Goal: Check status: Check status

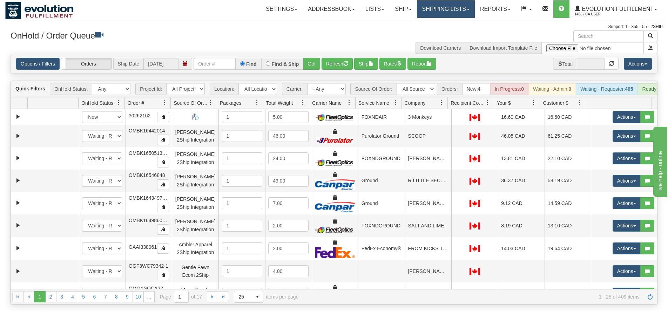
click at [437, 9] on link "Shipping lists" at bounding box center [446, 9] width 58 height 18
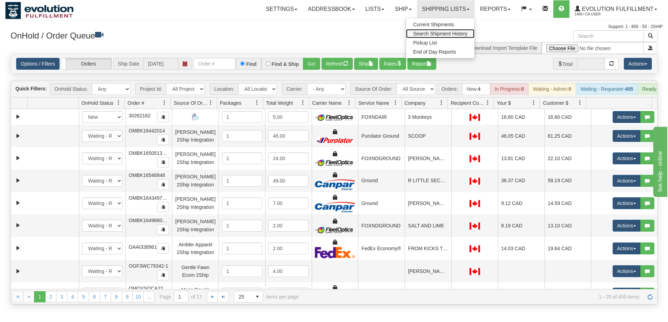
click at [441, 33] on span "Search Shipment History" at bounding box center [440, 34] width 54 height 6
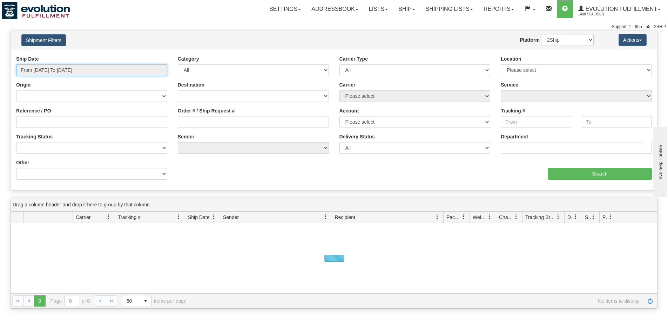
click at [92, 71] on input "From 09/28/2025 To 09/29/2025" at bounding box center [91, 70] width 151 height 12
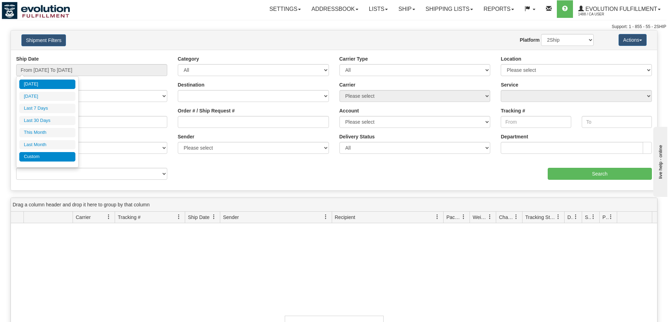
click at [51, 156] on li "Custom" at bounding box center [47, 156] width 56 height 9
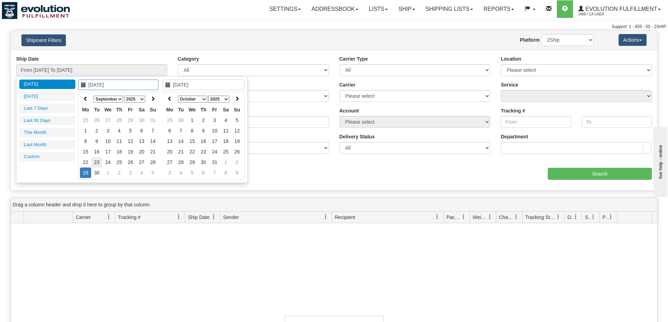
type input "09/23/2025"
click at [96, 161] on td "23" at bounding box center [96, 162] width 11 height 11
type input "09/23/2025"
click at [96, 161] on td "23" at bounding box center [96, 162] width 11 height 11
type input "From 09/23/2025 To 09/23/2025"
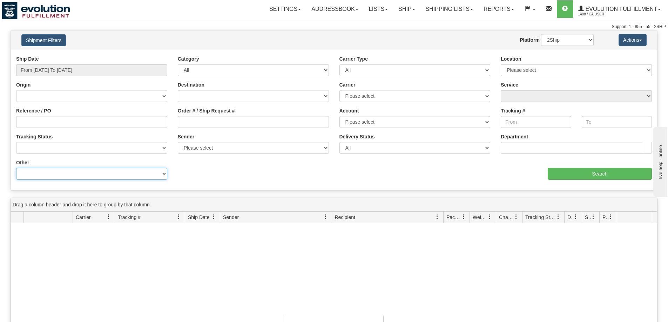
click at [89, 172] on select "Billing Account # Billing Type BOL # (LTL) Commodity Or Documents Consolidation…" at bounding box center [91, 174] width 151 height 12
select select "Recipient_Company"
click at [16, 168] on select "Billing Account # Billing Type BOL # (LTL) Commodity Or Documents Consolidation…" at bounding box center [91, 174] width 151 height 12
click at [217, 172] on input "Value" at bounding box center [253, 174] width 151 height 12
paste input "LA FOLIA"
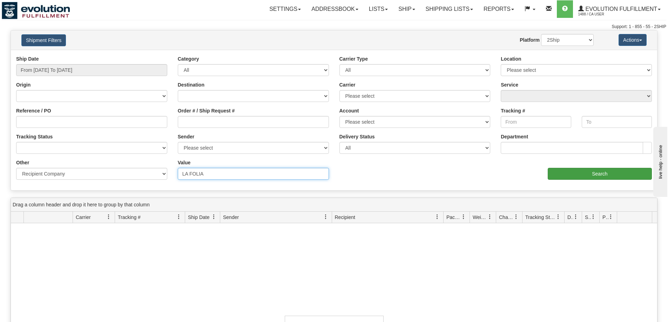
type input "LA FOLIA"
click at [573, 176] on input "Search" at bounding box center [600, 174] width 104 height 12
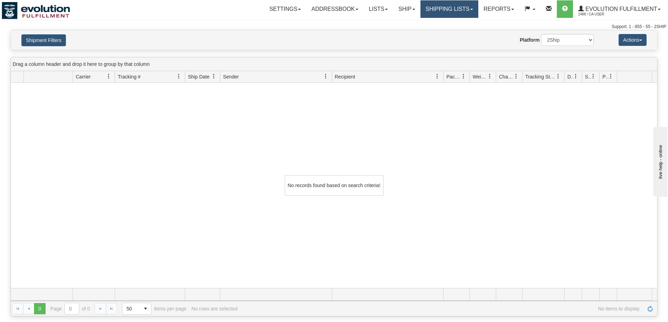
click at [449, 12] on link "Shipping lists" at bounding box center [450, 9] width 58 height 18
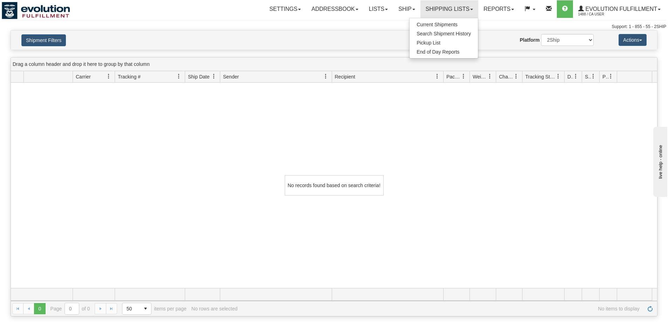
click at [34, 49] on div "Shipment Filters Website Agent Nothing selected Client User Platform 2Ship Impo…" at bounding box center [334, 40] width 647 height 19
click at [38, 43] on button "Shipment Filters" at bounding box center [43, 40] width 45 height 12
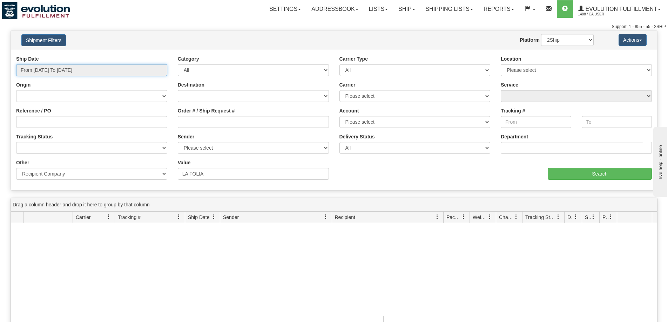
click at [62, 70] on input "From 09/23/2025 To 09/23/2025" at bounding box center [91, 70] width 151 height 12
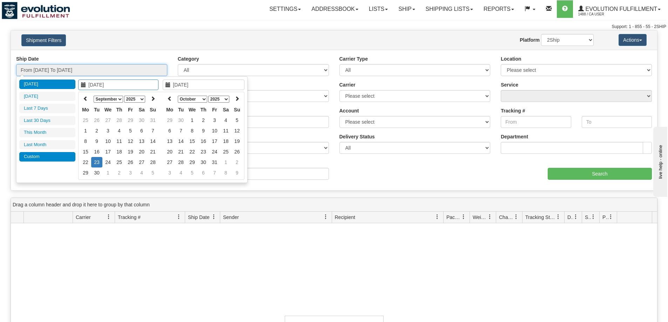
type input "[DATE]"
type input "09/23/2025"
type input "09/15/2025"
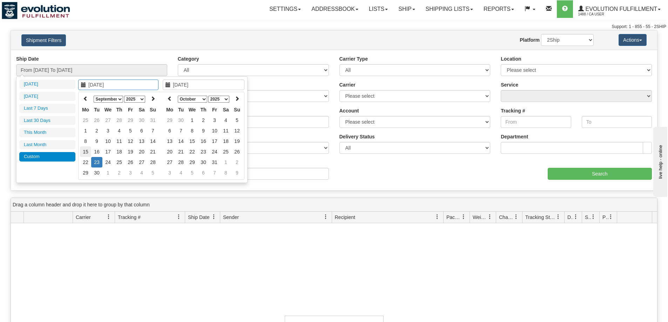
click at [86, 155] on td "15" at bounding box center [85, 152] width 11 height 11
type input "09/25/2025"
click at [117, 164] on td "25" at bounding box center [119, 162] width 11 height 11
type input "From 09/15/2025 To 09/25/2025"
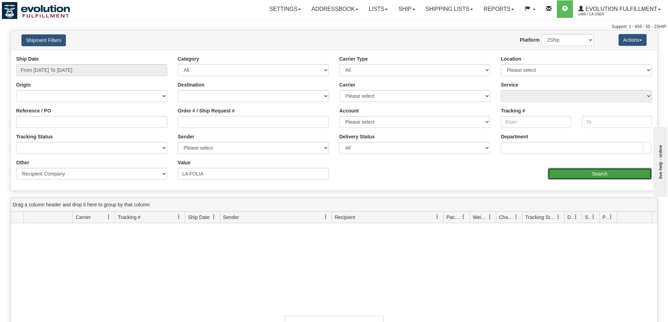
click at [590, 171] on input "Search" at bounding box center [600, 174] width 104 height 12
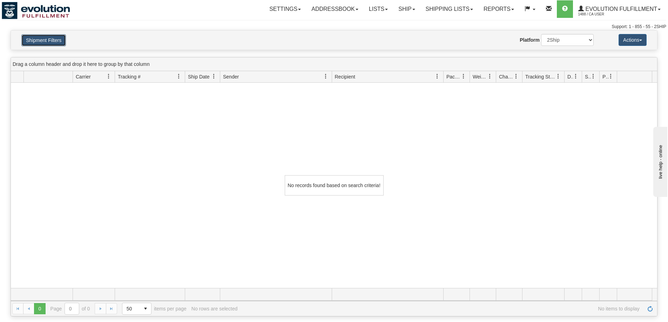
click at [51, 42] on button "Shipment Filters" at bounding box center [43, 40] width 45 height 12
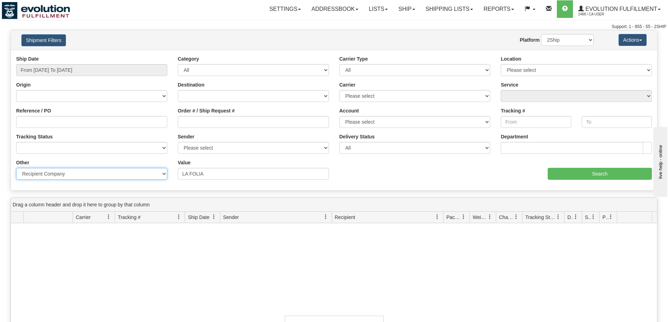
click at [120, 175] on select "Billing Account # Billing Type BOL # (LTL) Commodity Or Documents Consolidation…" at bounding box center [91, 174] width 151 height 12
select select "Recipient_ZIP"
click at [16, 168] on select "Billing Account # Billing Type BOL # (LTL) Commodity Or Documents Consolidation…" at bounding box center [91, 174] width 151 height 12
click at [214, 174] on input "Value" at bounding box center [253, 174] width 151 height 12
paste input "J0R 1R0"
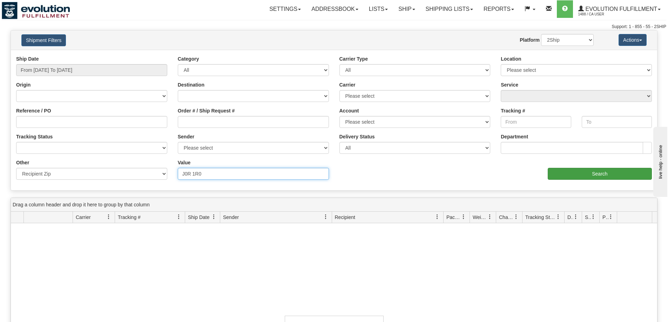
type input "J0R 1R0"
click at [561, 176] on input "Search" at bounding box center [600, 174] width 104 height 12
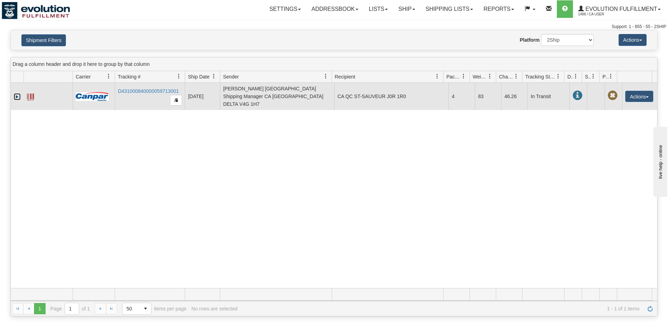
click at [17, 94] on link "Expand" at bounding box center [17, 96] width 7 height 7
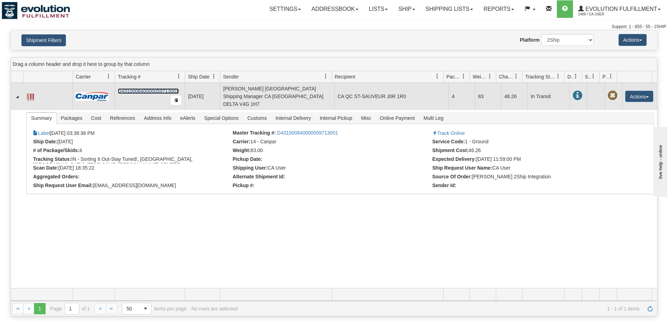
click at [141, 88] on link "D431000840000059713001" at bounding box center [148, 91] width 61 height 6
